Goal: Information Seeking & Learning: Learn about a topic

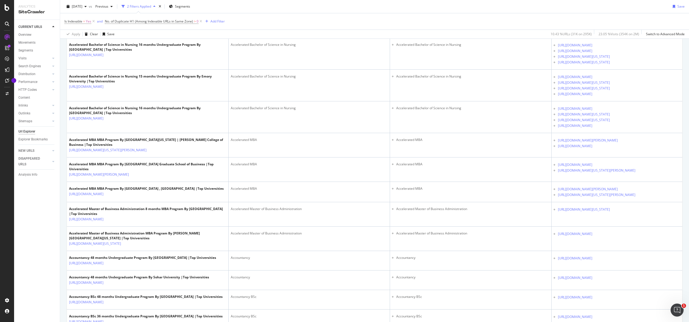
scroll to position [203, 0]
click at [459, 28] on link "[URL][DOMAIN_NAME][US_STATE]" at bounding box center [584, 24] width 52 height 5
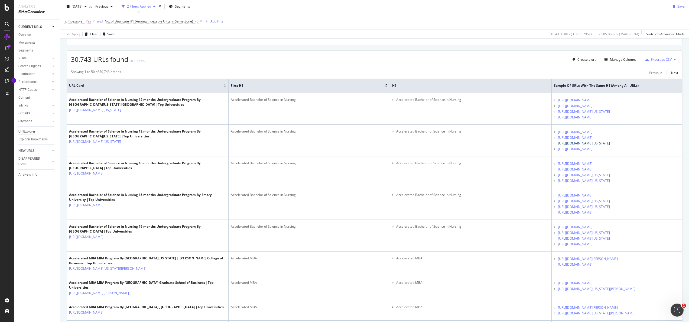
scroll to position [51, 0]
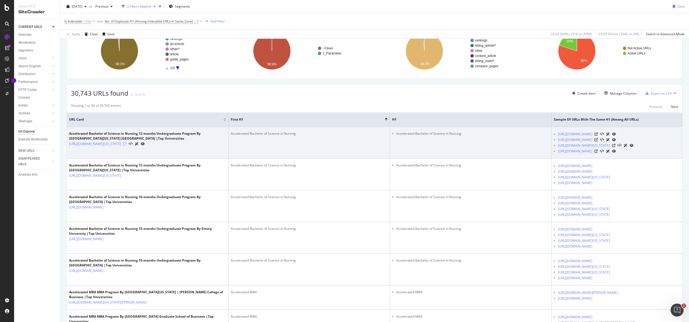
click at [127, 145] on icon at bounding box center [124, 143] width 3 height 3
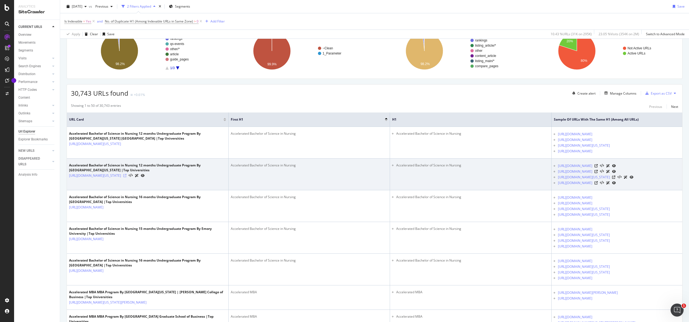
click at [127, 177] on icon at bounding box center [124, 175] width 3 height 3
